Goal: Information Seeking & Learning: Check status

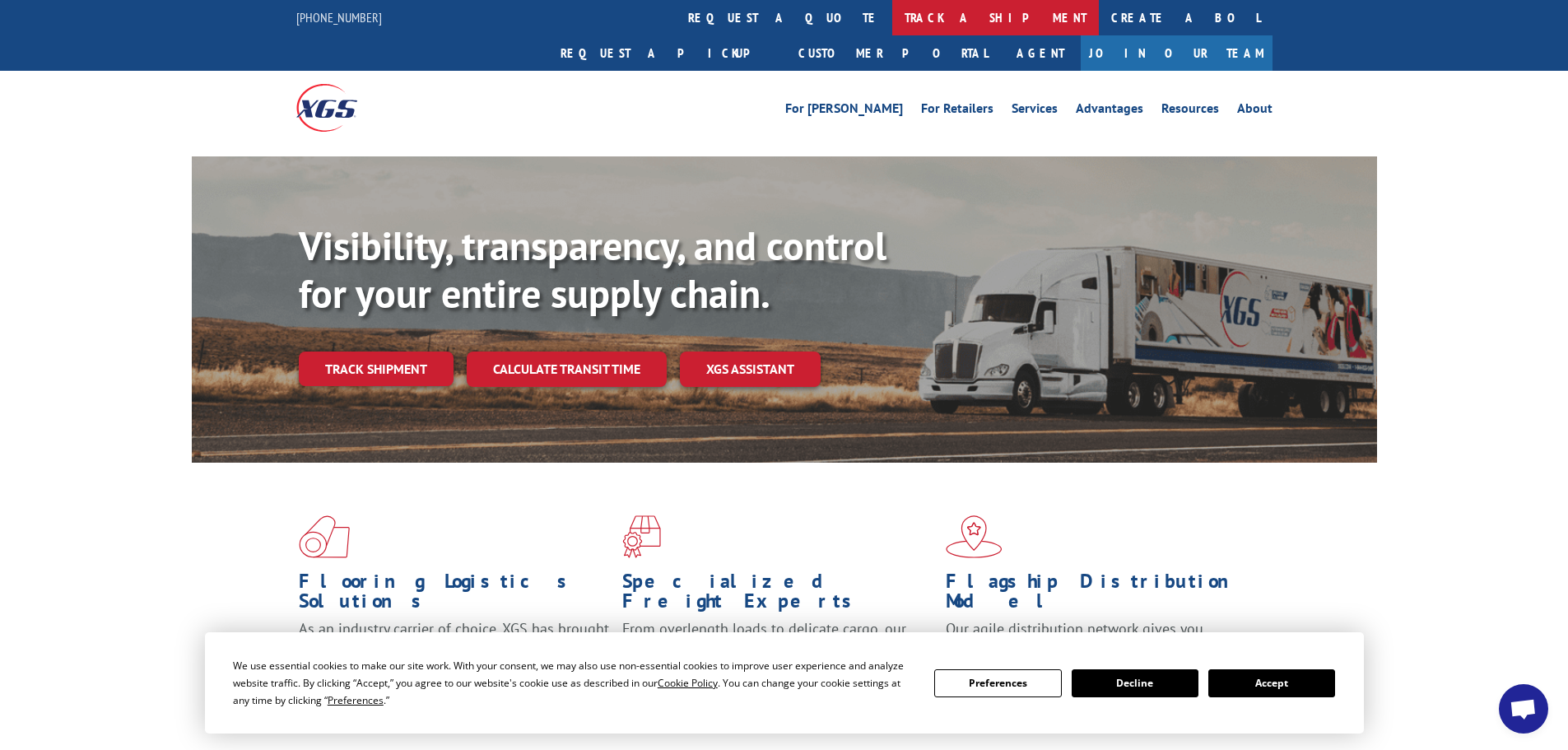
click at [892, 24] on link "track a shipment" at bounding box center [996, 17] width 207 height 35
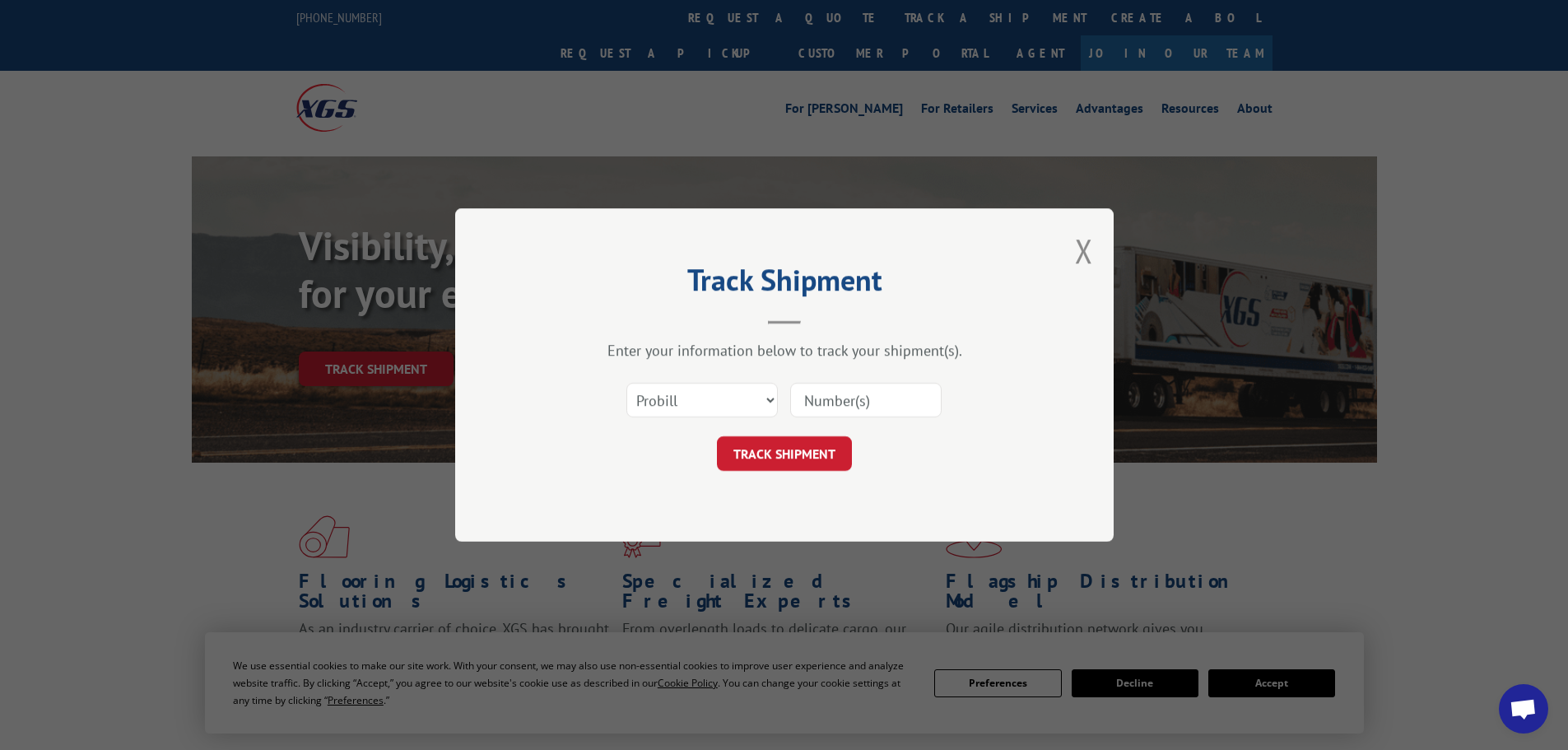
click at [832, 394] on input at bounding box center [866, 400] width 152 height 35
click at [714, 399] on select "Select category... Probill BOL PO" at bounding box center [703, 400] width 152 height 35
select select "po"
click at [627, 383] on select "Select category... Probill BOL PO" at bounding box center [703, 400] width 152 height 35
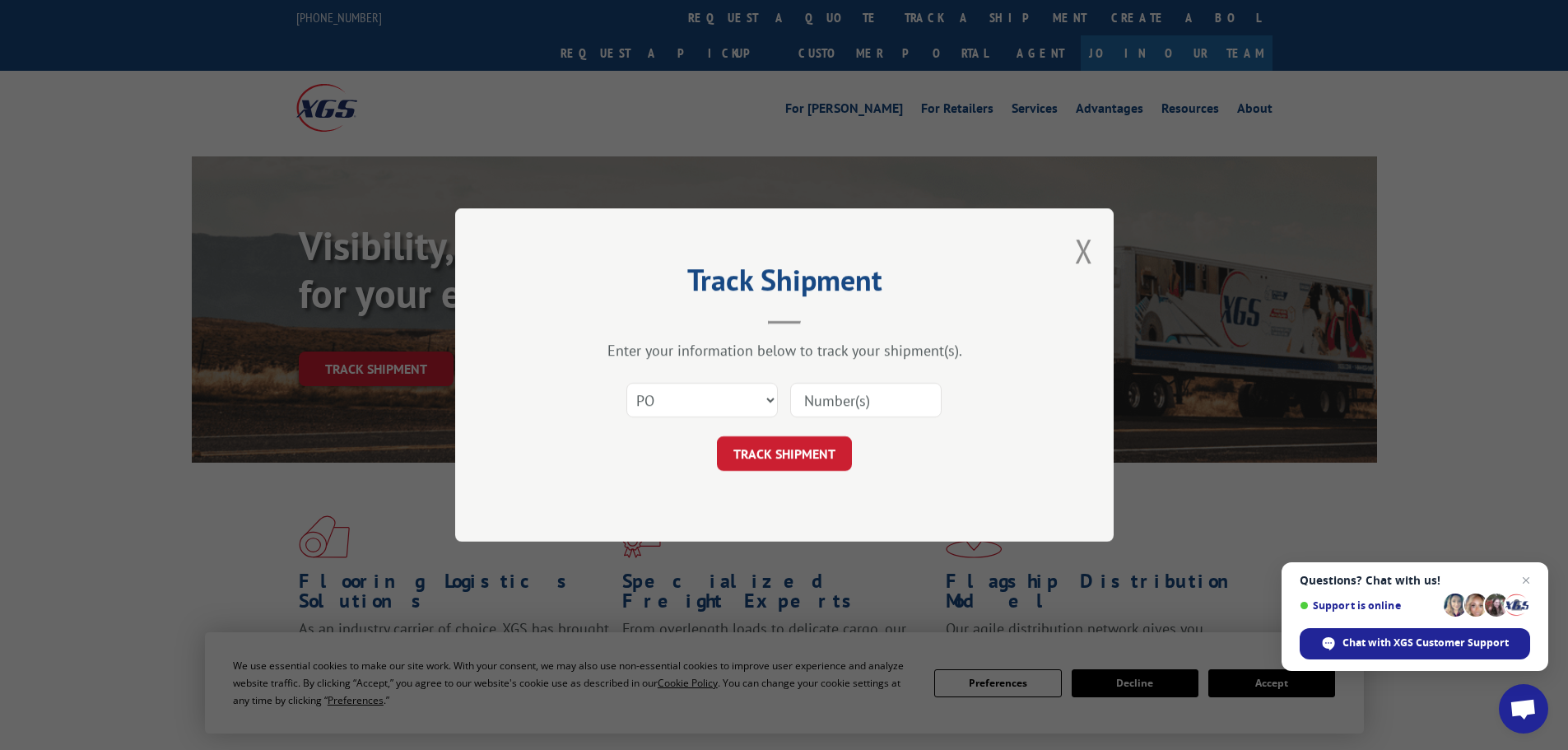
click at [819, 409] on input at bounding box center [866, 400] width 152 height 35
paste input "28532359"
type input "28532359"
click at [831, 447] on button "TRACK SHIPMENT" at bounding box center [784, 454] width 135 height 35
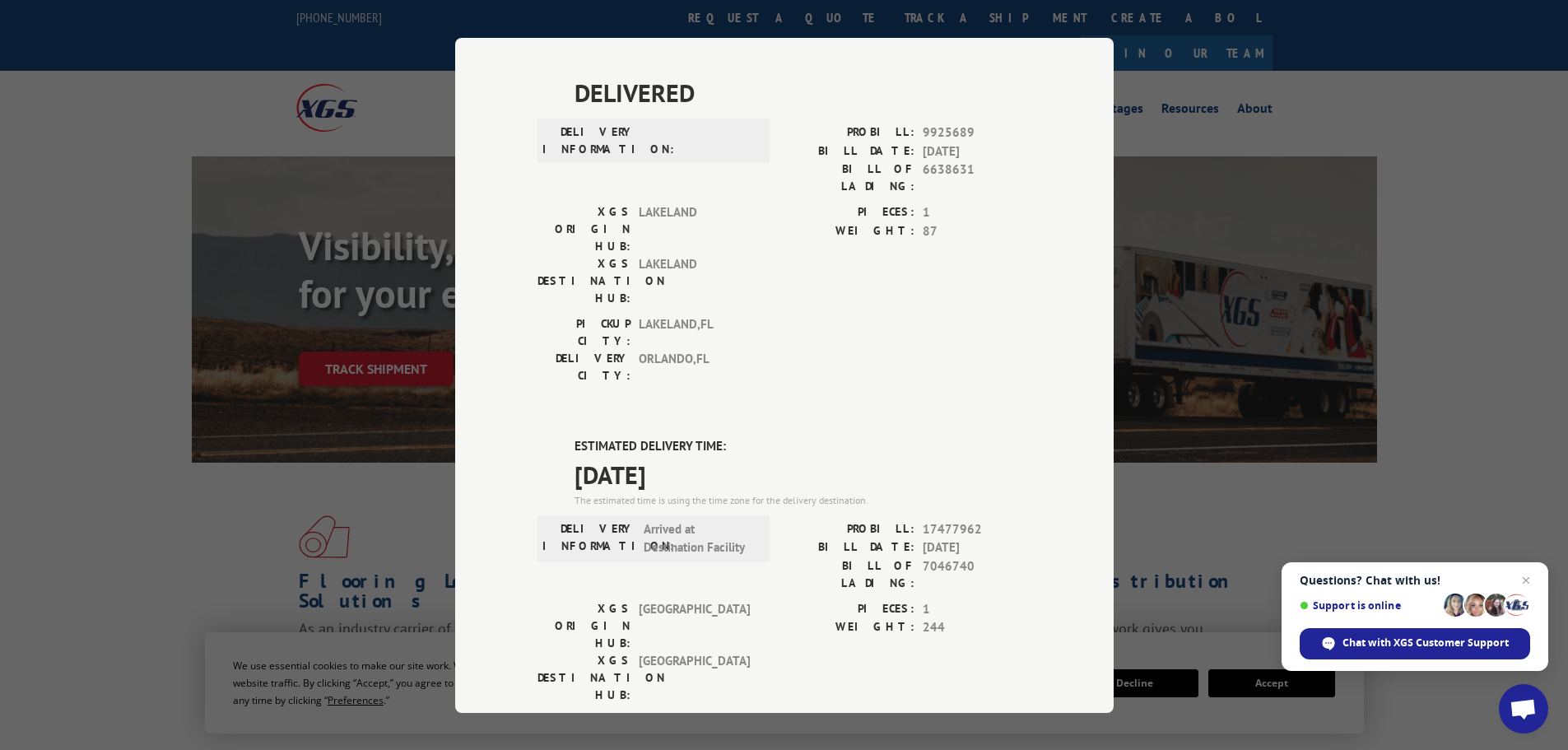
scroll to position [741, 0]
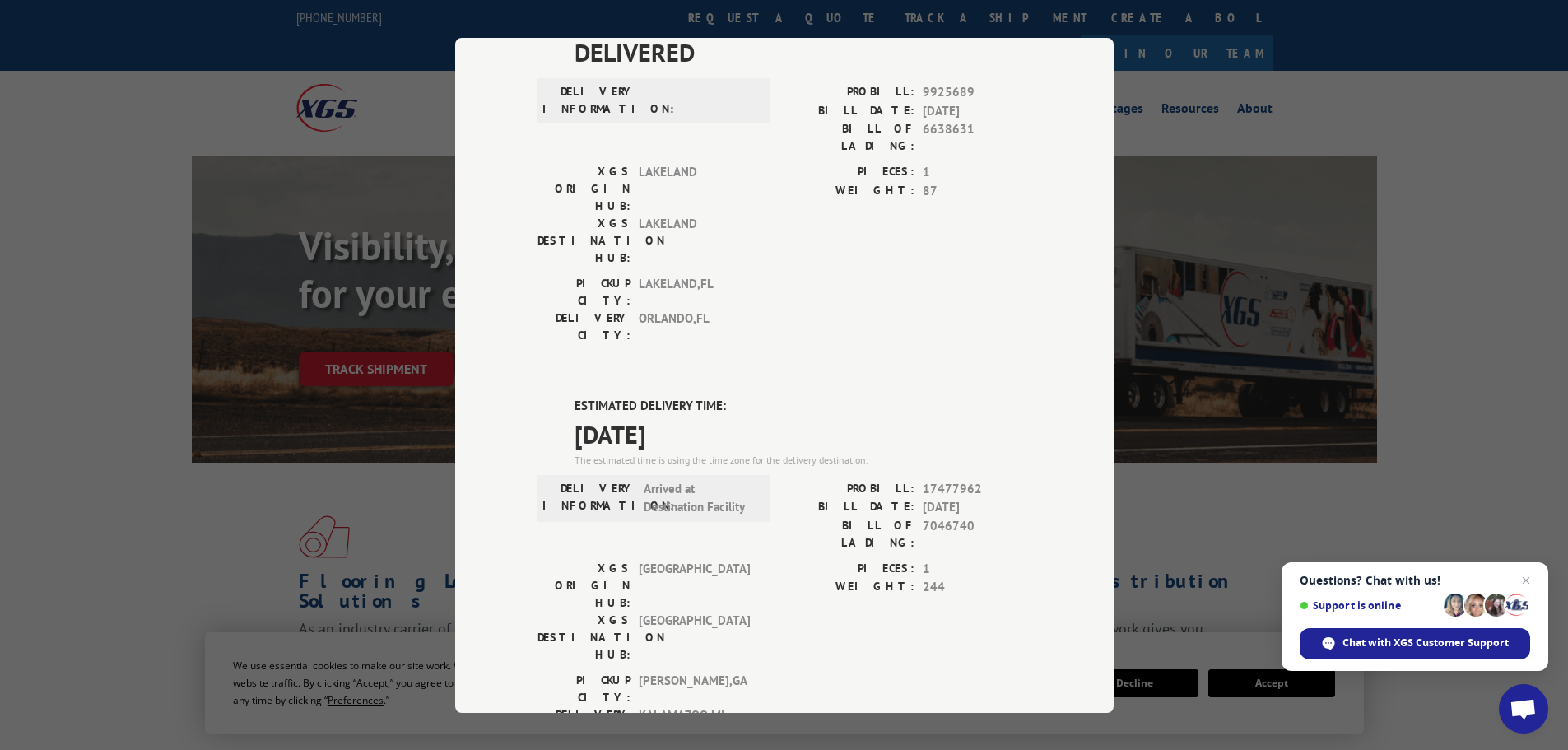
drag, startPoint x: 716, startPoint y: 237, endPoint x: 534, endPoint y: 205, distance: 184.8
click at [538, 397] on div "ESTIMATED DELIVERY TIME: [DATE] The estimated time is using the time zone for t…" at bounding box center [784, 693] width 494 height 592
copy div "ESTIMATED DELIVERY TIME: [DATE]"
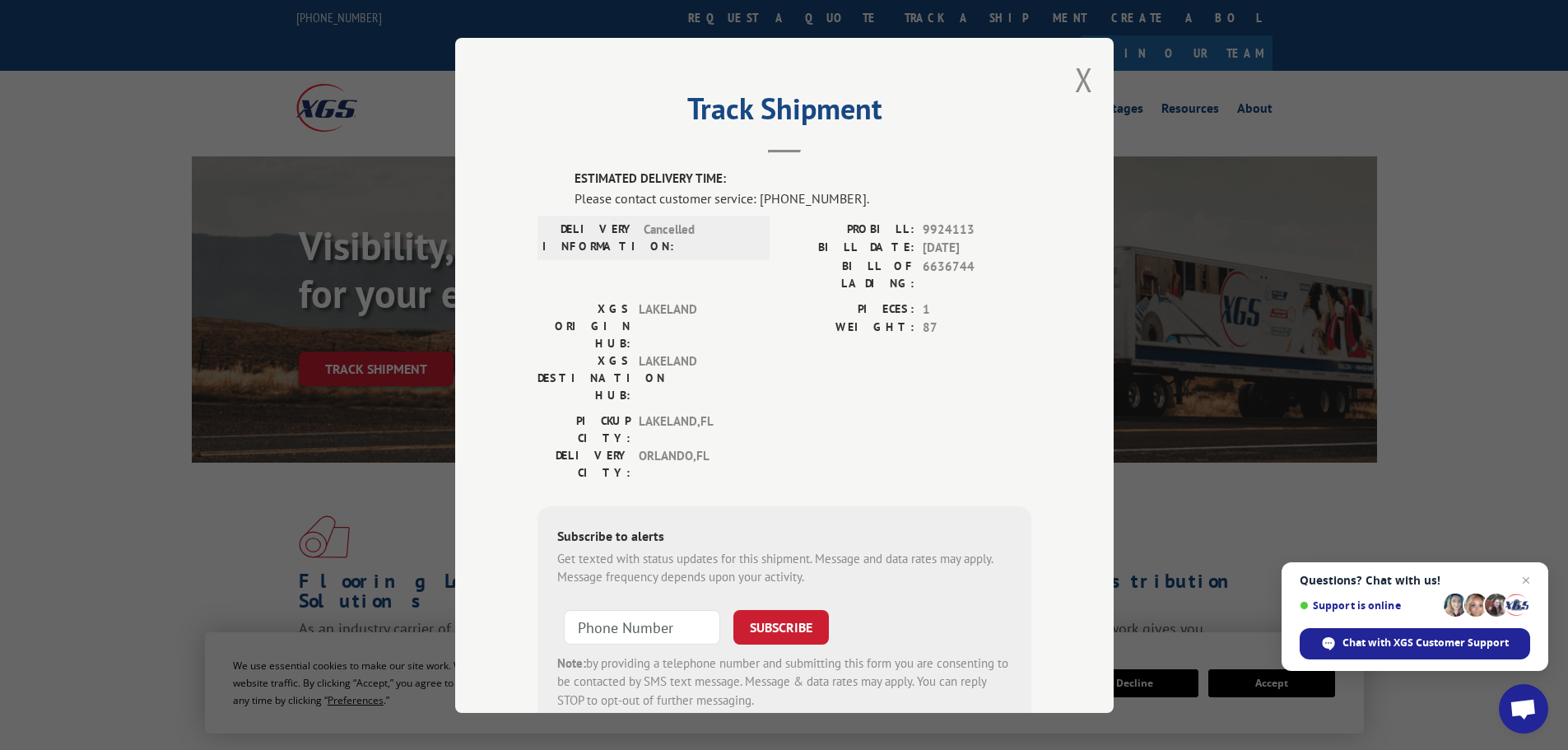
scroll to position [0, 0]
